Goal: Find specific page/section: Find specific page/section

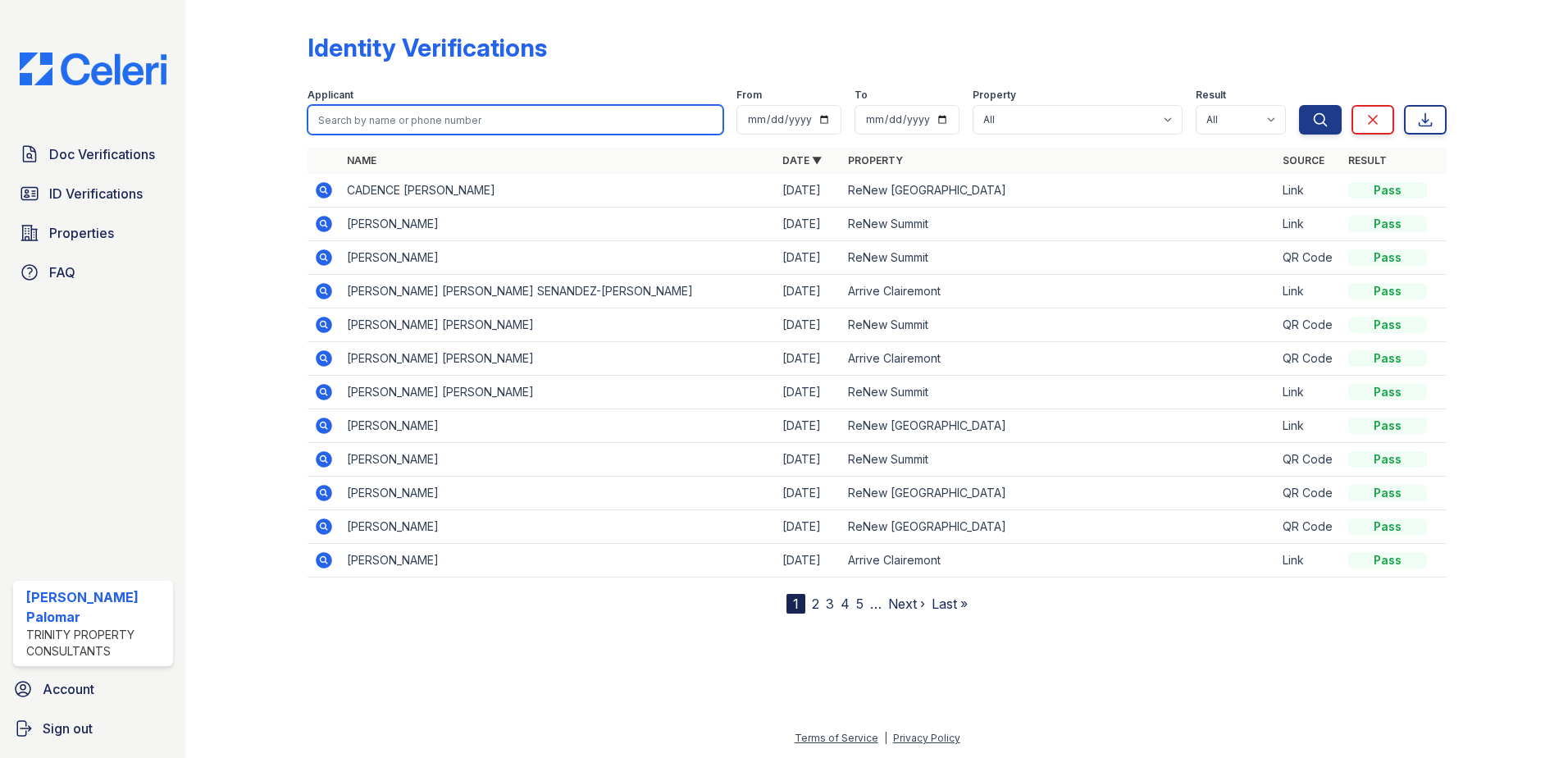
click at [417, 128] on input "search" at bounding box center [516, 119] width 416 height 29
type input "jose"
click at [1299, 105] on button "Search" at bounding box center [1320, 119] width 43 height 29
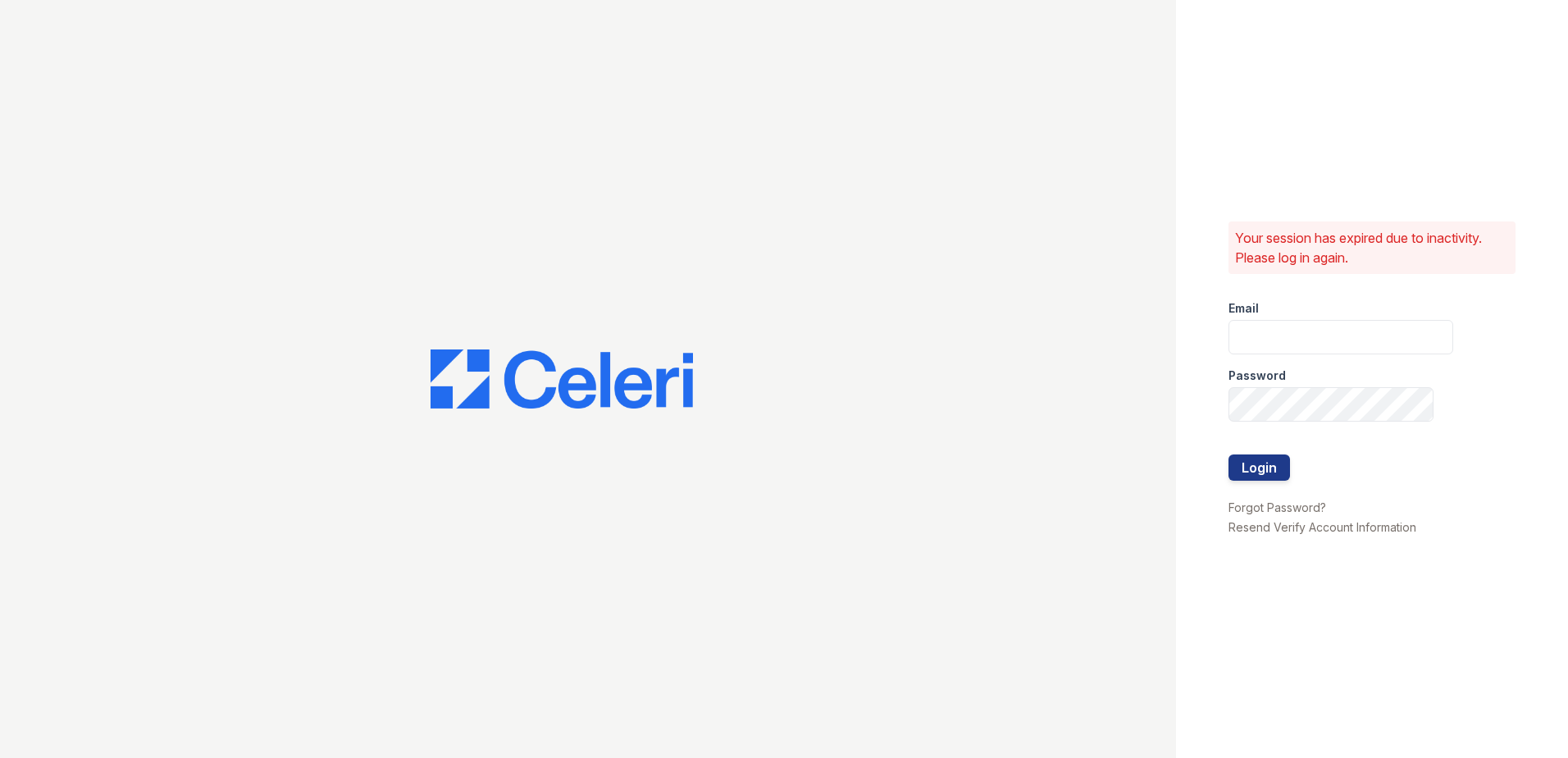
type input "gsencionpalomar@trinity-pm.com"
click at [1249, 469] on button "Login" at bounding box center [1259, 468] width 61 height 27
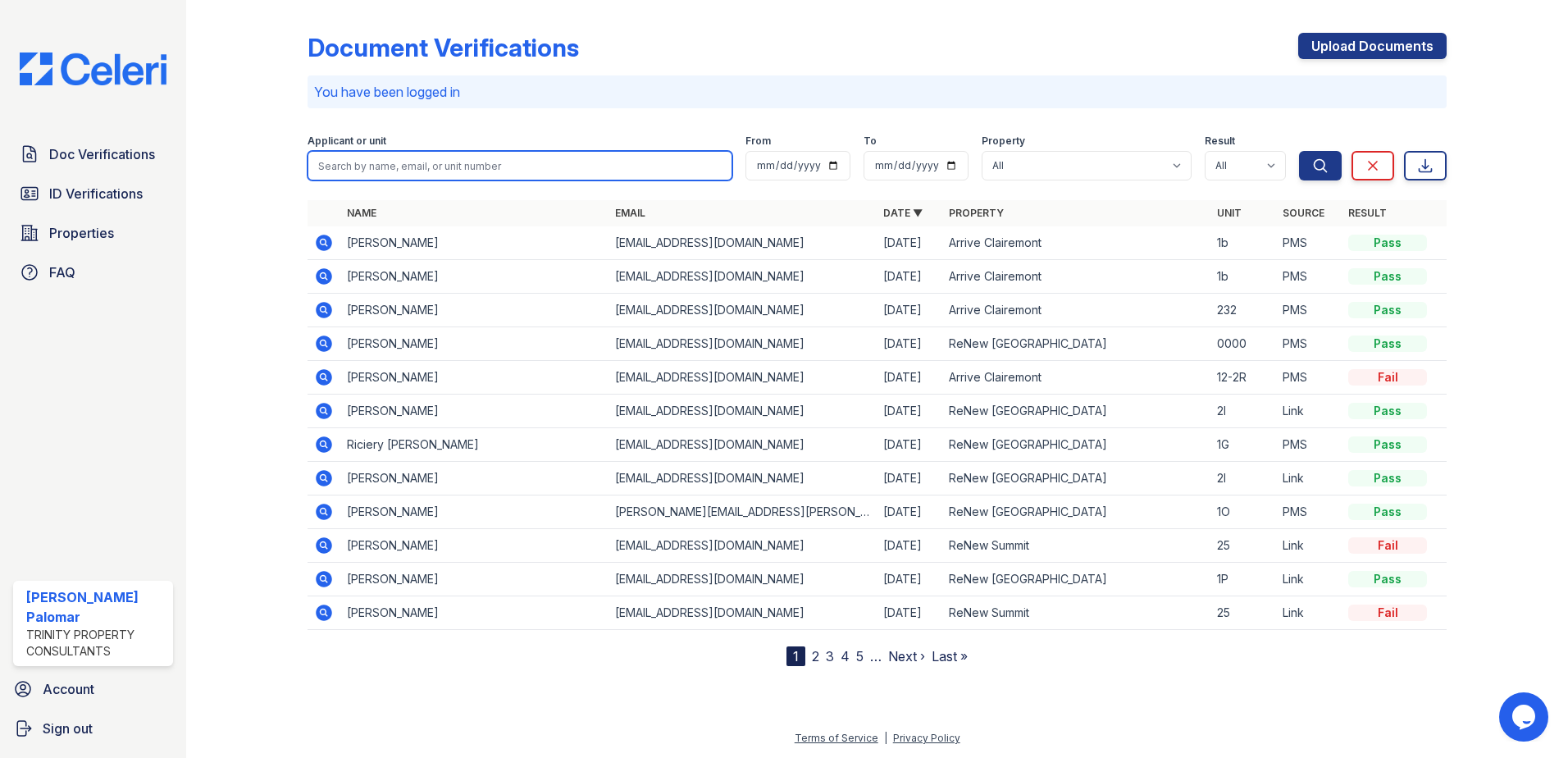
click at [464, 171] on input "search" at bounding box center [520, 165] width 425 height 29
type input "j"
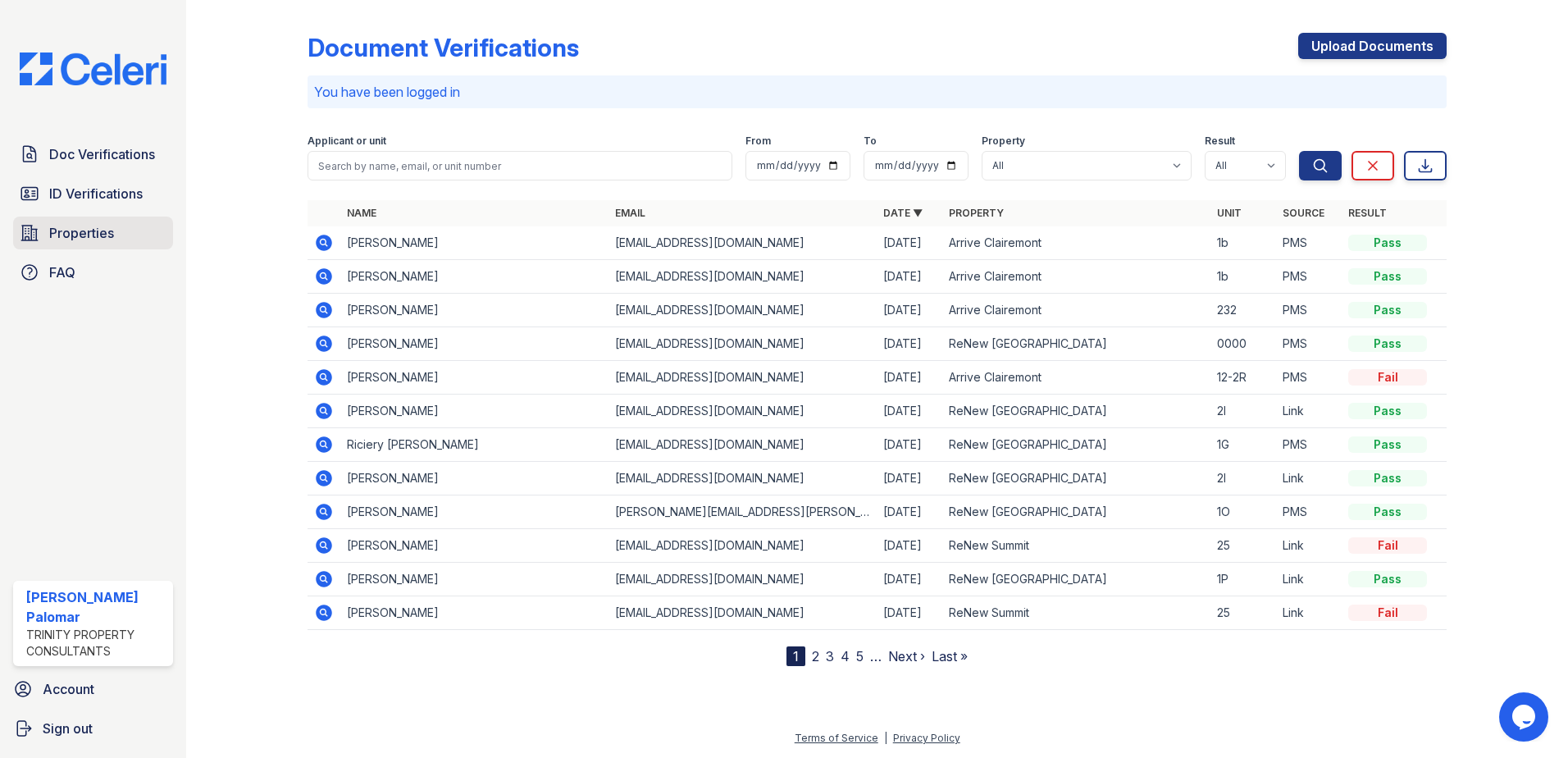
click at [62, 233] on span "Properties" at bounding box center [81, 233] width 65 height 20
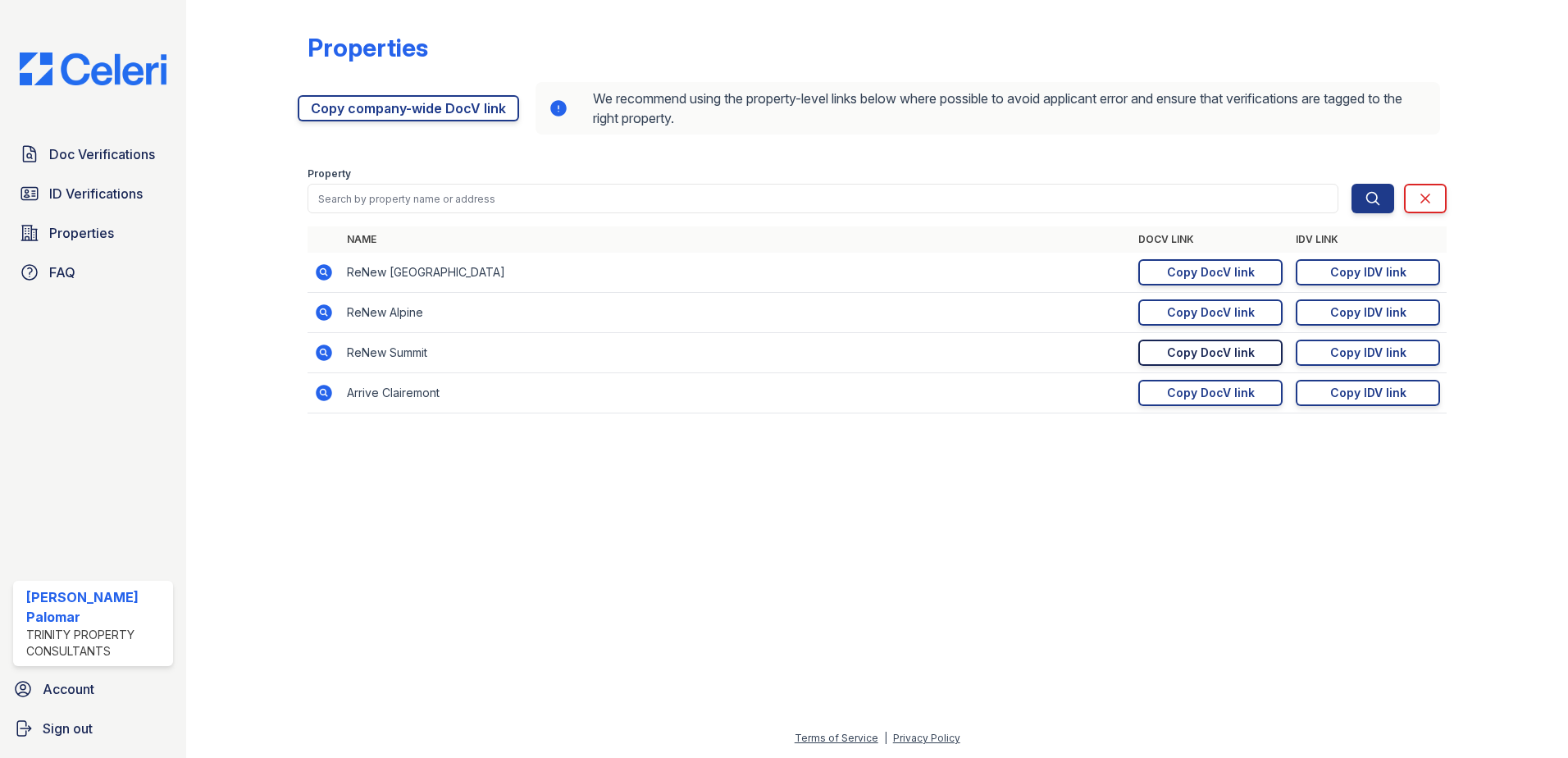
click at [1184, 351] on div "Copy DocV link" at bounding box center [1210, 352] width 88 height 16
click at [58, 197] on span "ID Verifications" at bounding box center [95, 193] width 93 height 20
click at [103, 234] on span "Properties" at bounding box center [81, 233] width 65 height 20
click at [110, 194] on span "ID Verifications" at bounding box center [95, 193] width 93 height 20
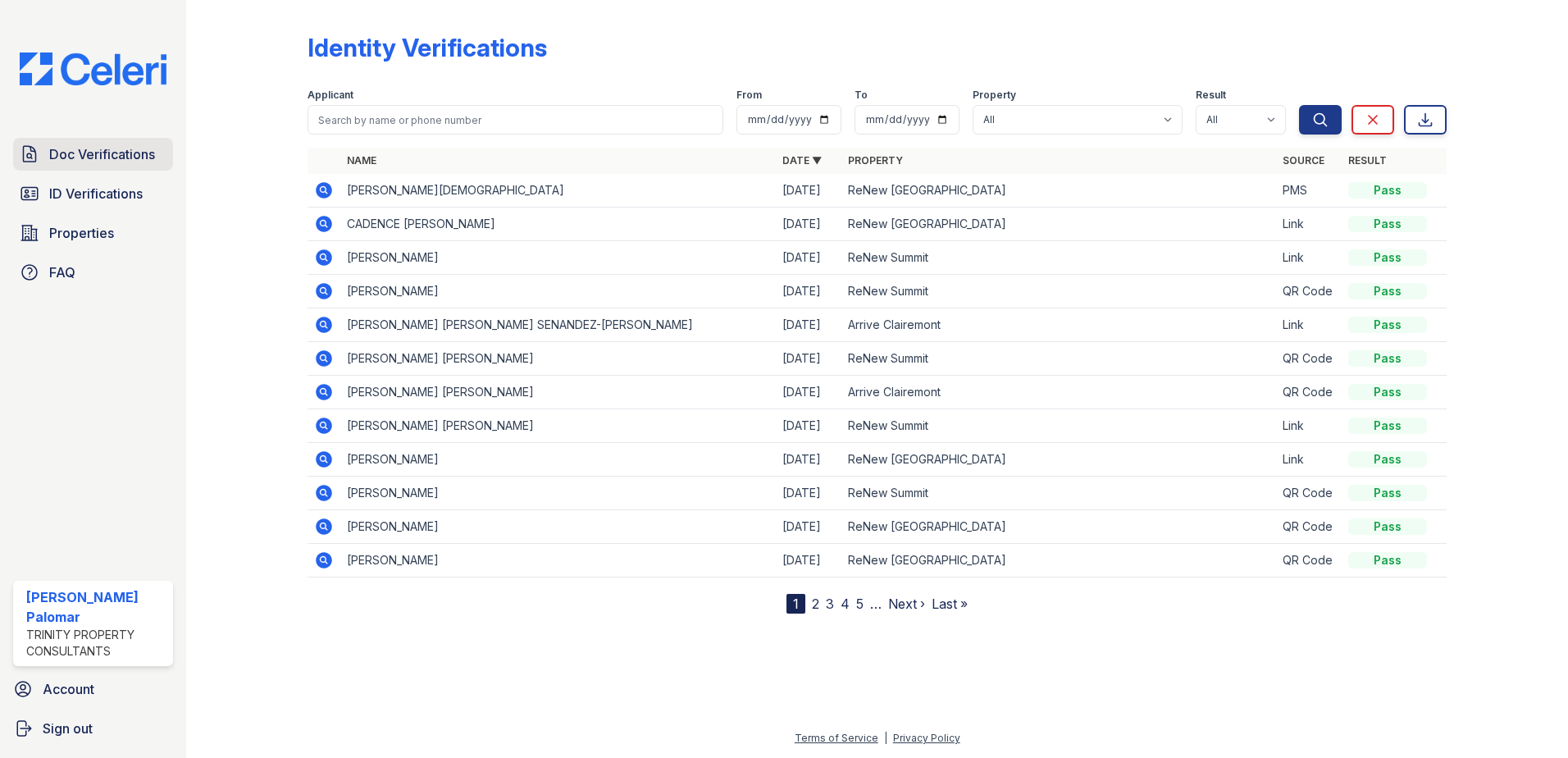
click at [119, 158] on span "Doc Verifications" at bounding box center [101, 154] width 106 height 20
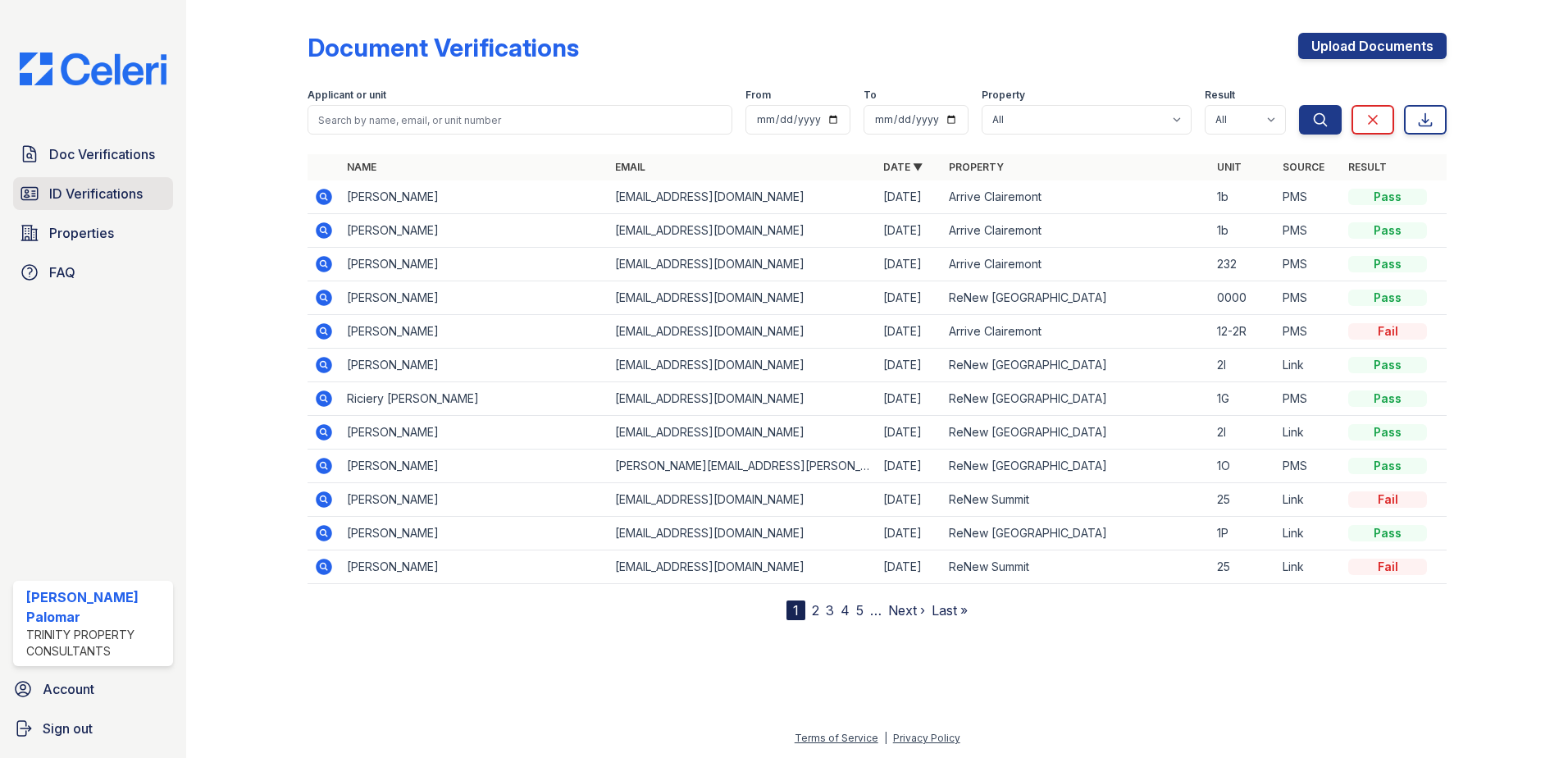
click at [150, 208] on link "ID Verifications" at bounding box center [93, 193] width 160 height 33
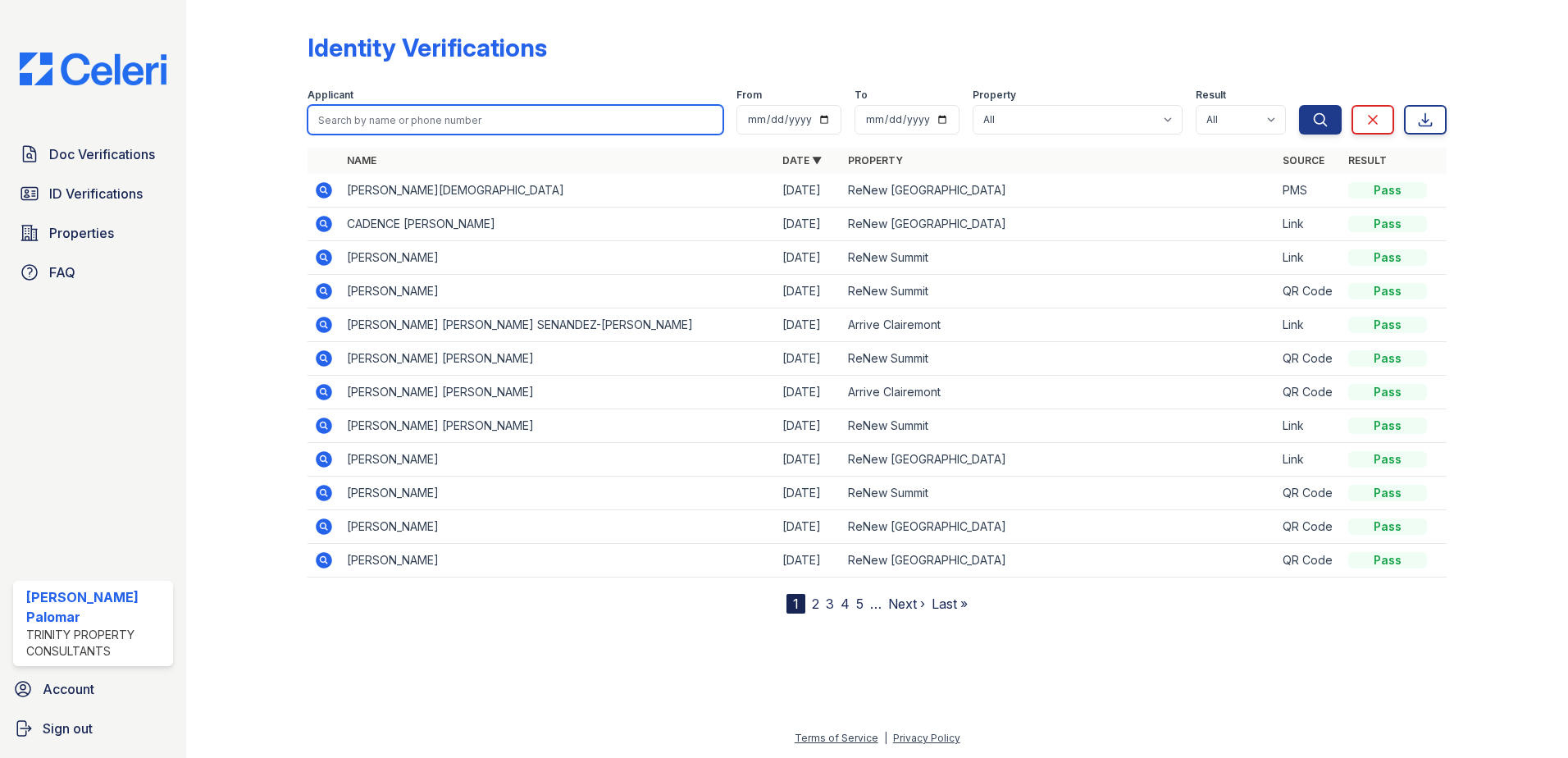
click at [440, 121] on input "search" at bounding box center [516, 119] width 416 height 29
type input "jose"
click at [1299, 105] on button "Search" at bounding box center [1320, 119] width 43 height 29
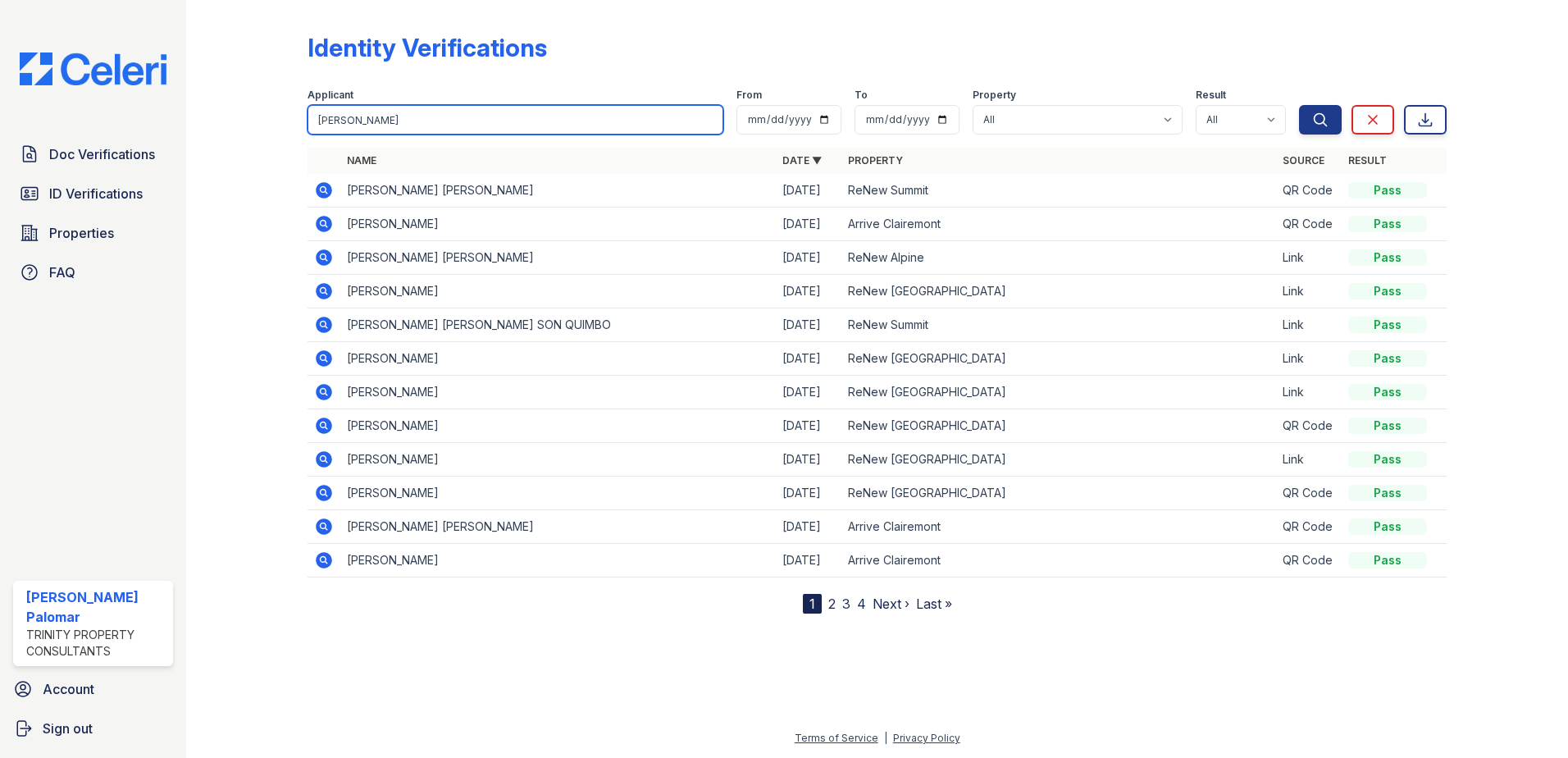
drag, startPoint x: 439, startPoint y: 122, endPoint x: 259, endPoint y: 113, distance: 180.2
click at [259, 113] on div "Identity Verifications Filter Applicant jose From To Property All Arrive Claire…" at bounding box center [877, 320] width 1329 height 640
click at [109, 174] on div "Doc Verifications ID Verifications Properties FAQ" at bounding box center [92, 213] width 173 height 151
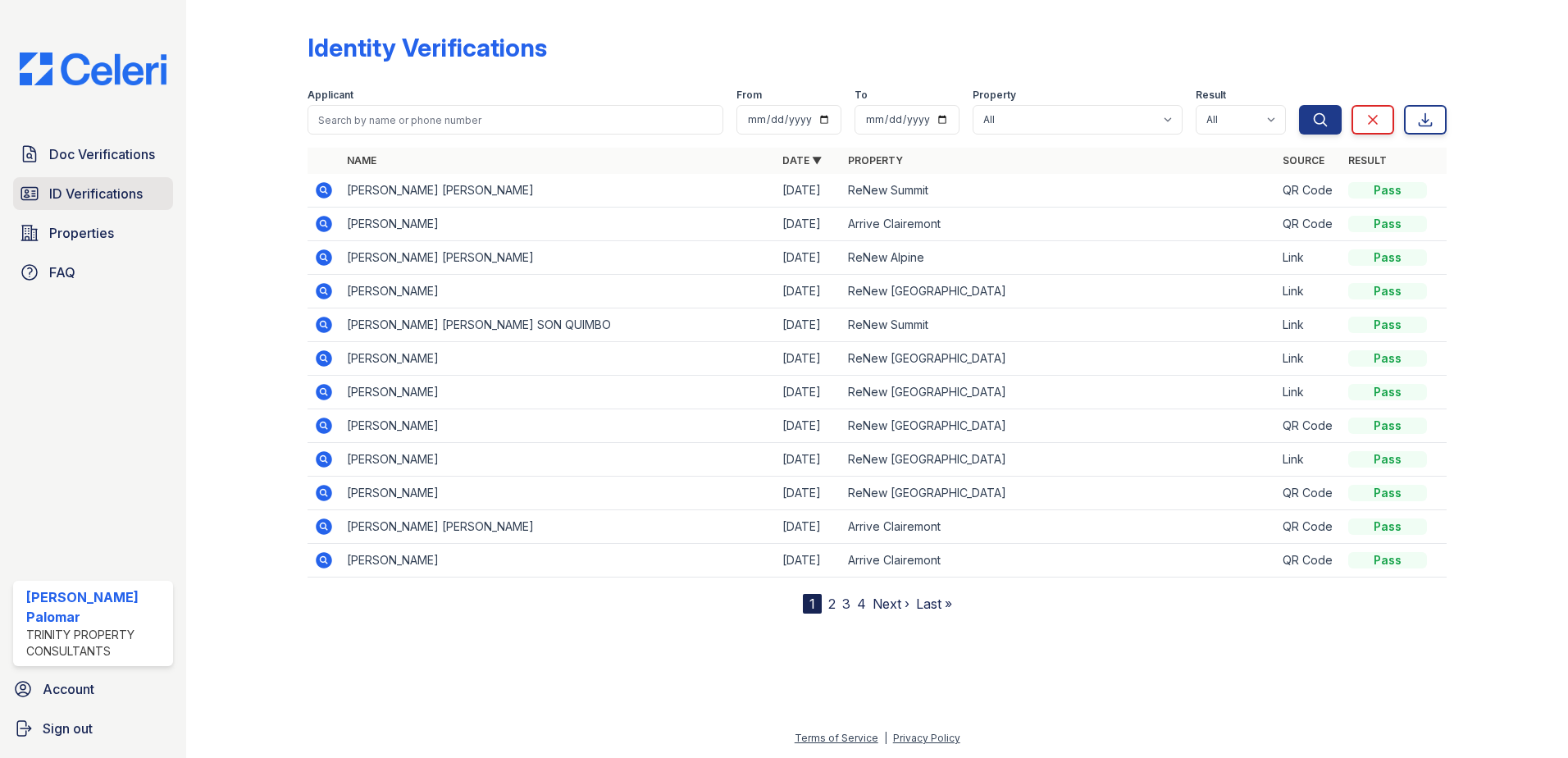
click at [103, 189] on span "ID Verifications" at bounding box center [95, 193] width 93 height 20
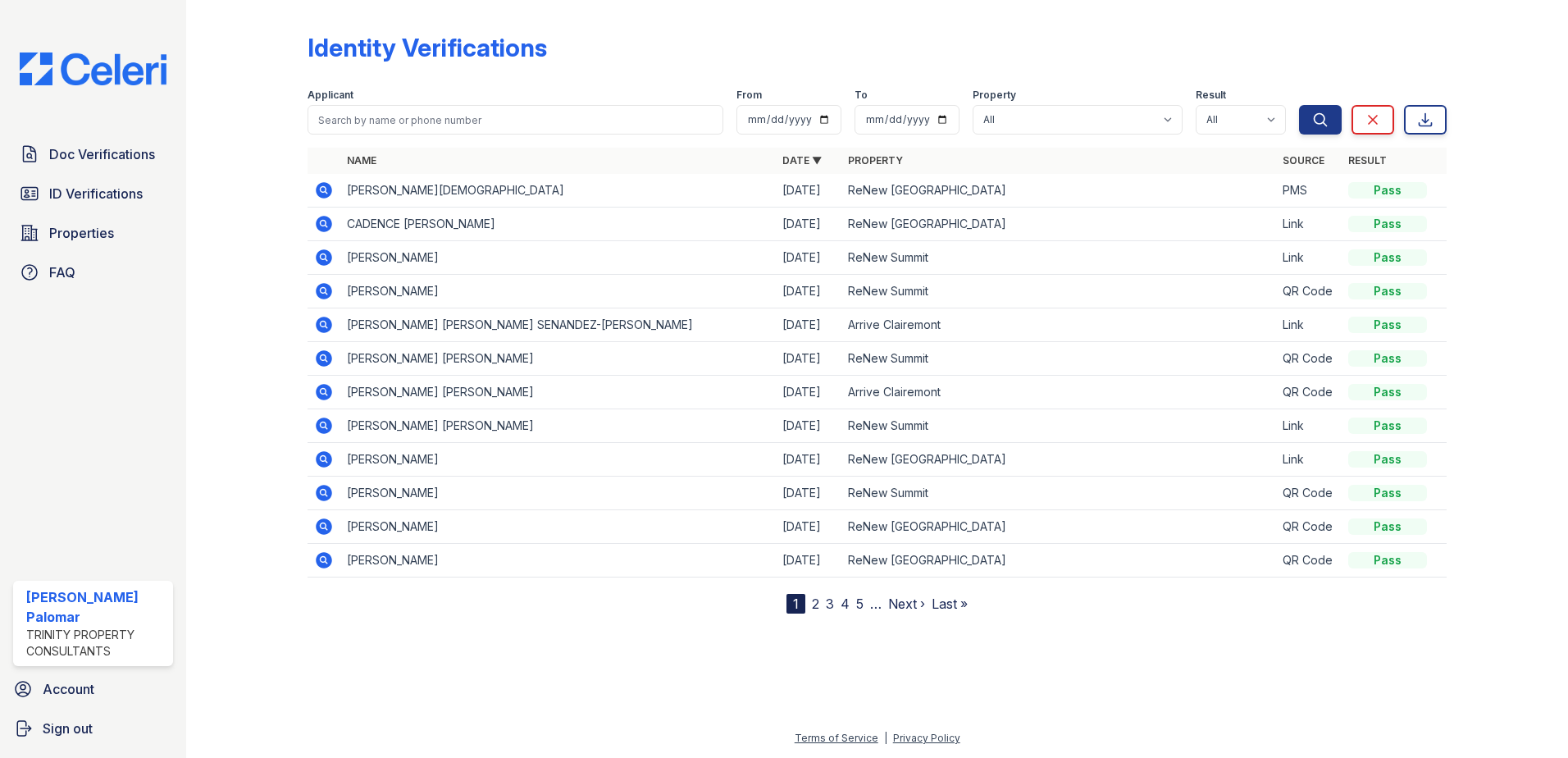
click at [321, 360] on icon at bounding box center [324, 359] width 20 height 20
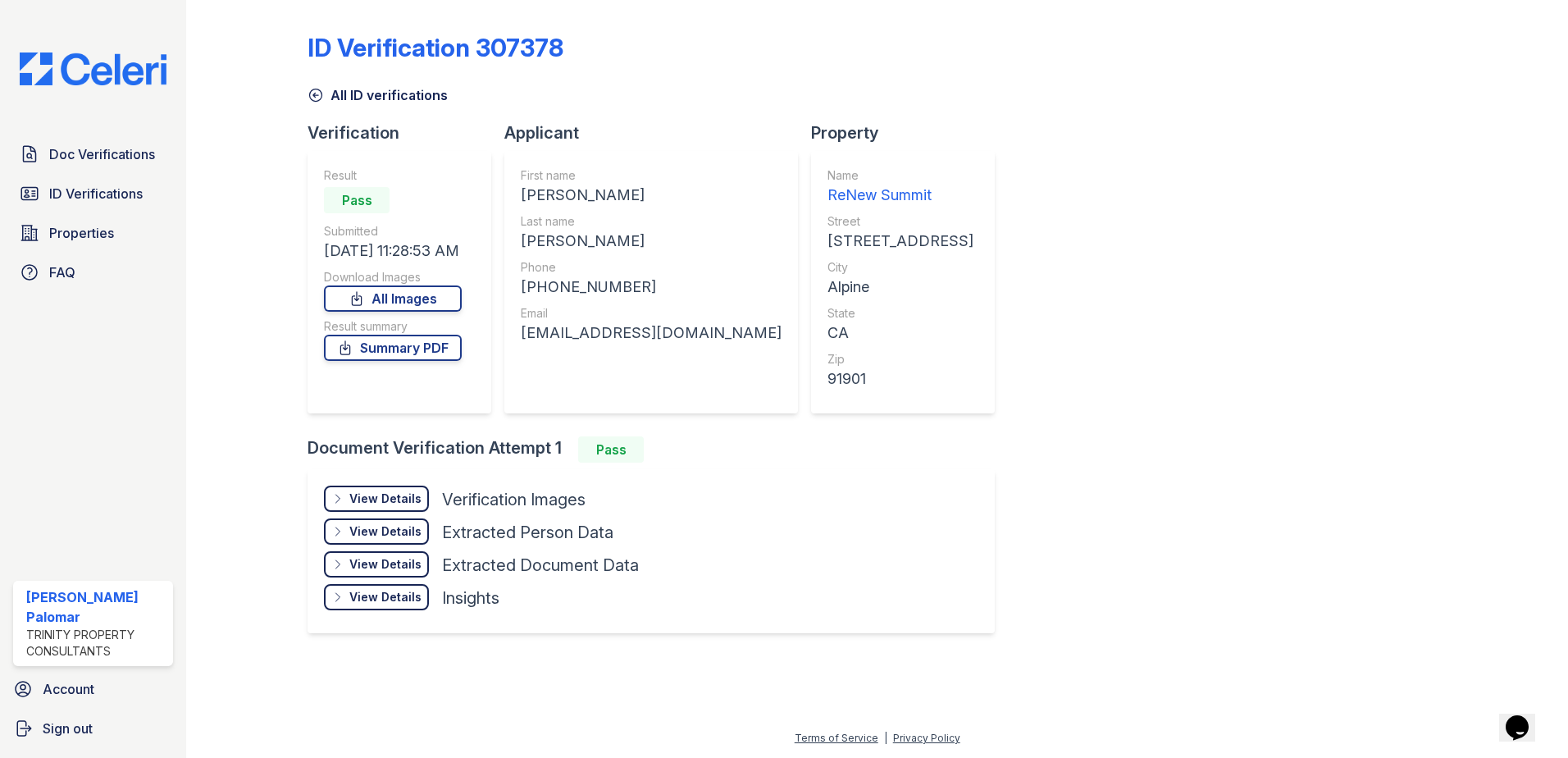
click at [376, 482] on div "View Details Details Hide Details Details Verification Images Document Front Op…" at bounding box center [651, 551] width 688 height 164
click at [376, 493] on div "View Details" at bounding box center [385, 499] width 72 height 16
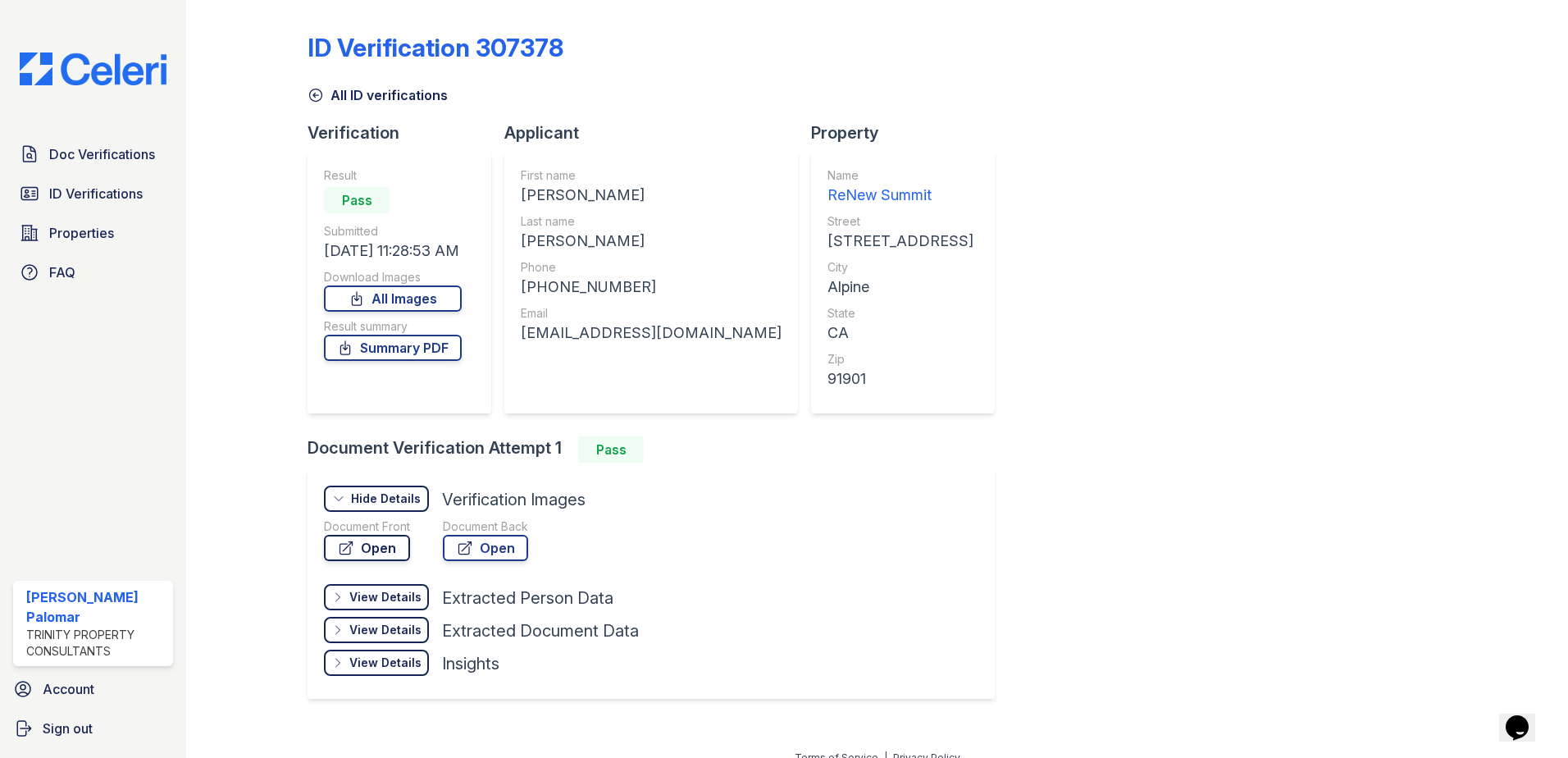
click at [388, 547] on link "Open" at bounding box center [366, 549] width 86 height 27
click at [489, 540] on link "Open" at bounding box center [485, 549] width 85 height 27
click at [96, 161] on span "Doc Verifications" at bounding box center [101, 154] width 106 height 20
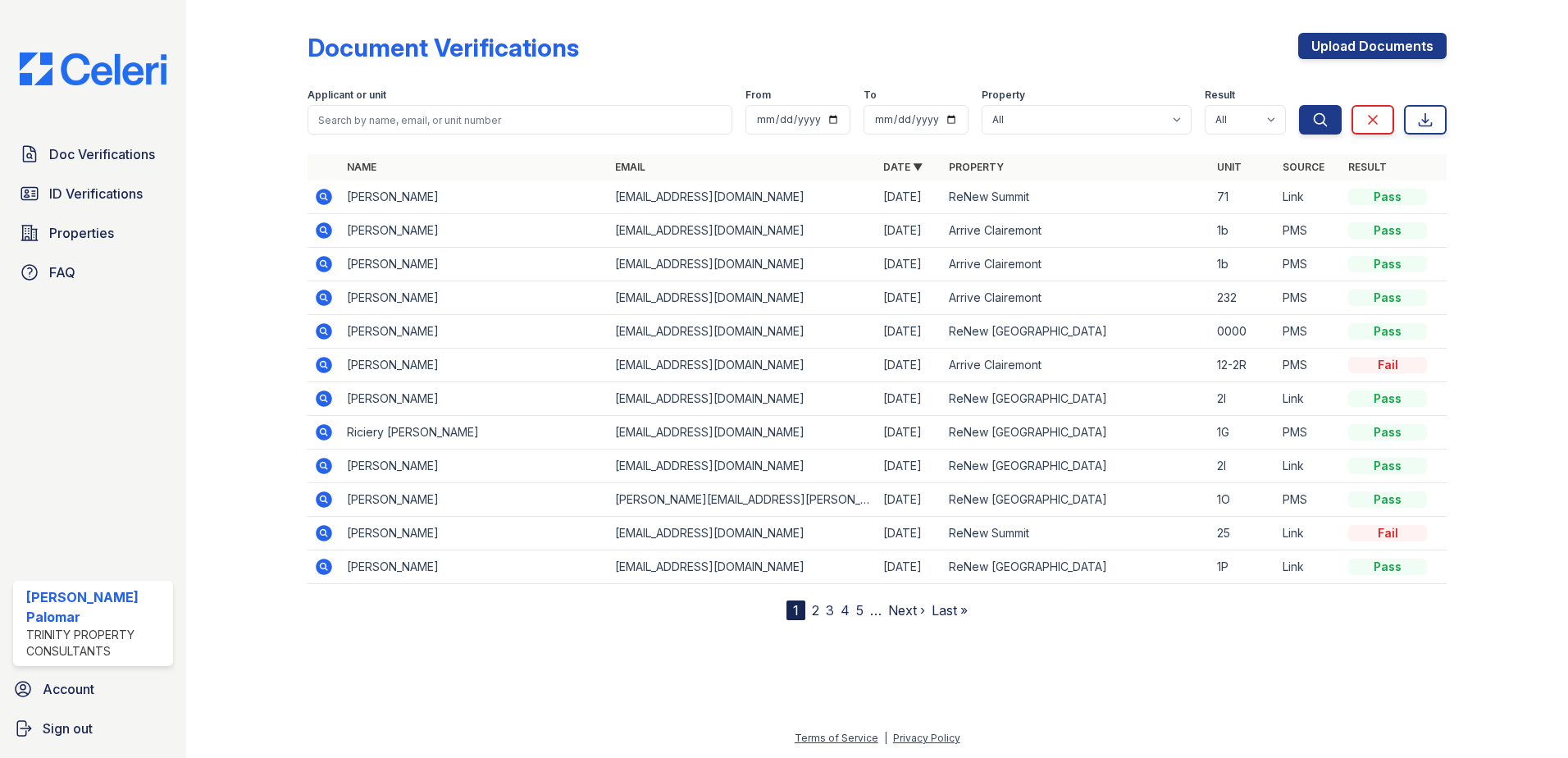
click at [311, 195] on td at bounding box center [324, 197] width 33 height 34
click at [317, 195] on icon at bounding box center [324, 197] width 16 height 16
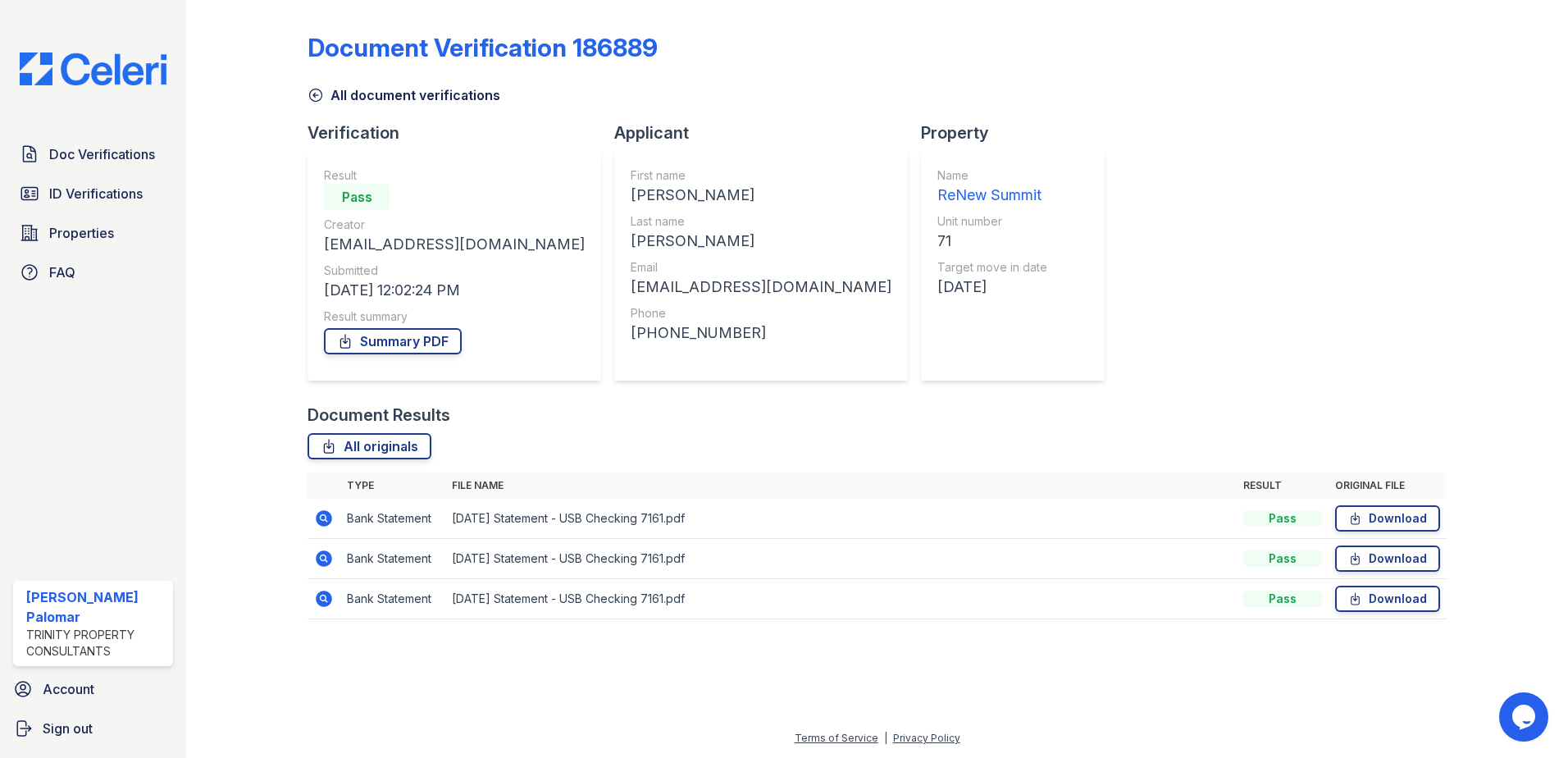
click at [319, 516] on icon at bounding box center [324, 518] width 16 height 16
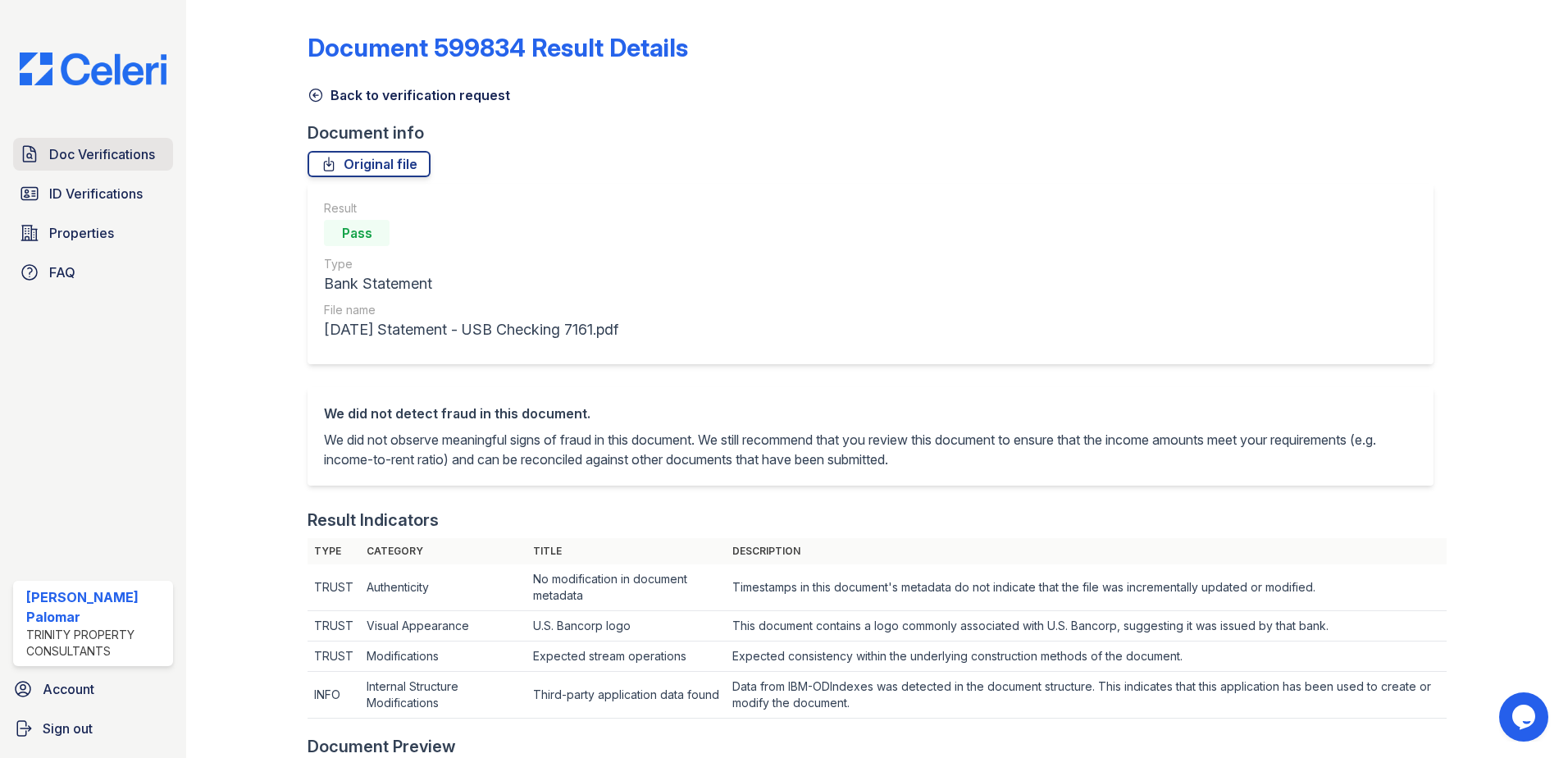
click at [88, 158] on span "Doc Verifications" at bounding box center [101, 154] width 106 height 20
